Goal: Information Seeking & Learning: Learn about a topic

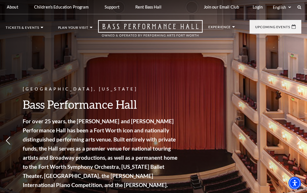
click at [18, 152] on link "FAQs" at bounding box center [17, 154] width 12 height 5
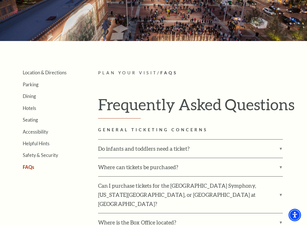
scroll to position [96, 0]
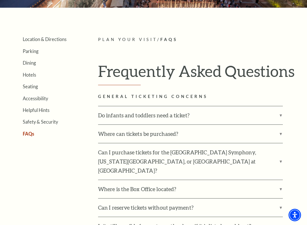
click at [33, 61] on link "Dining" at bounding box center [29, 62] width 13 height 5
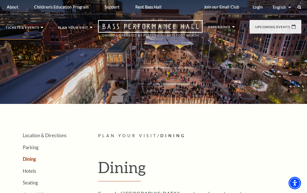
click at [33, 25] on nav "Tickets & Events Now On Sale Broadway At The Bass presented by PNC Bank Irwin S…" at bounding box center [153, 28] width 307 height 28
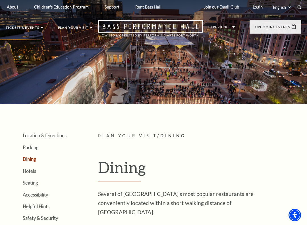
click at [59, 68] on link "Broadway At The Bass presented by PNC Bank" at bounding box center [39, 72] width 56 height 19
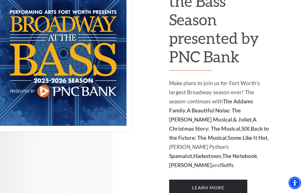
scroll to position [448, 0]
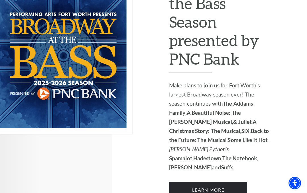
click at [235, 182] on link "Learn More" at bounding box center [208, 190] width 78 height 16
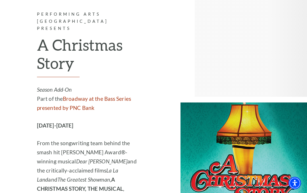
scroll to position [1619, 0]
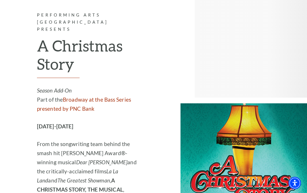
click at [106, 96] on link "Broadway at the Bass Series presented by PNC Bank" at bounding box center [84, 104] width 94 height 16
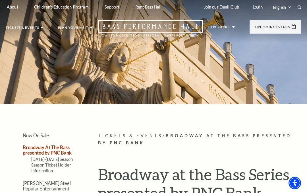
click at [64, 40] on link "Bass Performance Hall" at bounding box center [37, 42] width 60 height 5
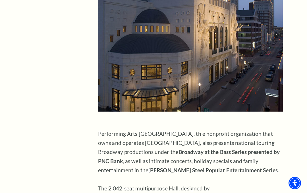
scroll to position [297, 0]
